Goal: Task Accomplishment & Management: Use online tool/utility

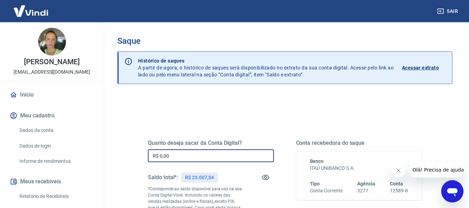
click at [201, 156] on input "R$ 0,00" at bounding box center [211, 155] width 126 height 13
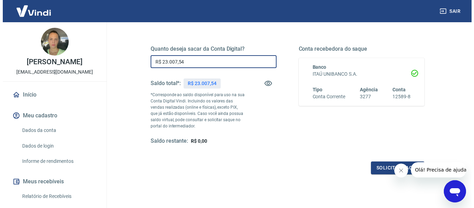
scroll to position [142, 0]
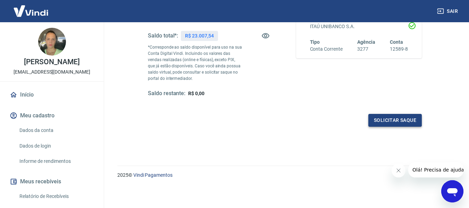
type input "R$ 23.007,54"
click at [380, 119] on button "Solicitar saque" at bounding box center [394, 120] width 53 height 13
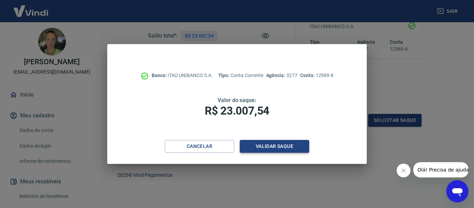
click at [277, 145] on button "Validar saque" at bounding box center [274, 146] width 69 height 13
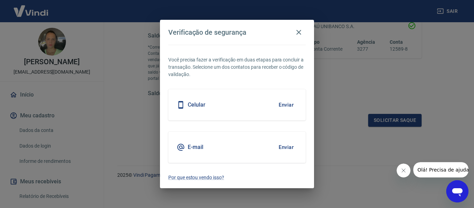
click at [285, 146] on button "Enviar" at bounding box center [286, 147] width 23 height 15
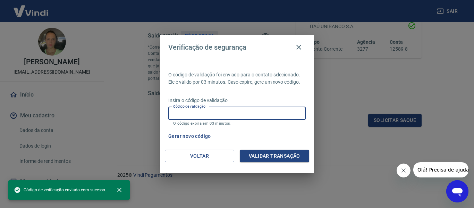
click at [186, 111] on input "Código de validação" at bounding box center [236, 113] width 137 height 13
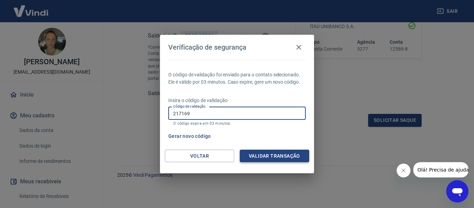
type input "217169"
click at [294, 154] on button "Validar transação" at bounding box center [274, 155] width 69 height 13
